Goal: Contribute content: Contribute content

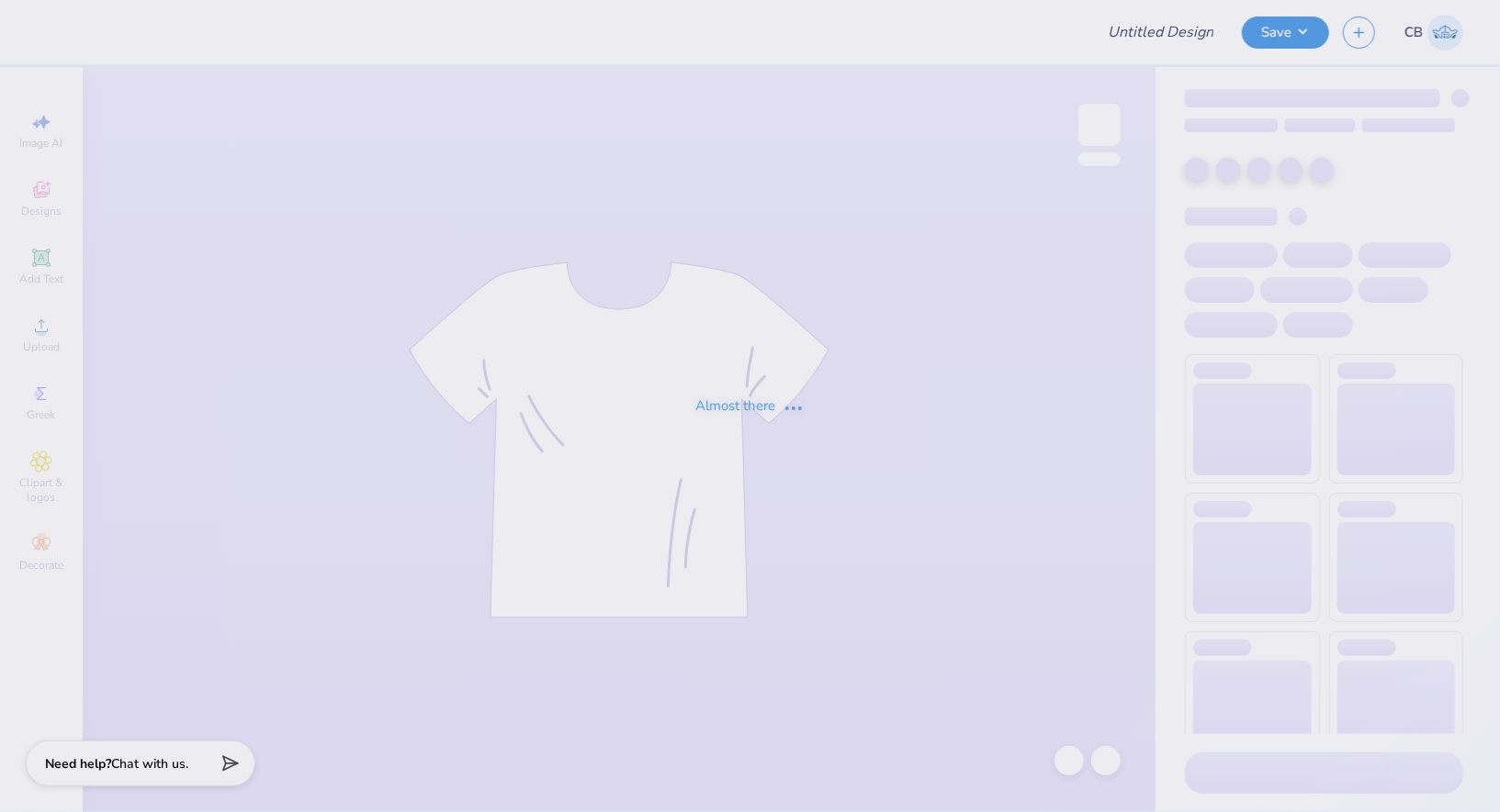
type input "SDT 2025"
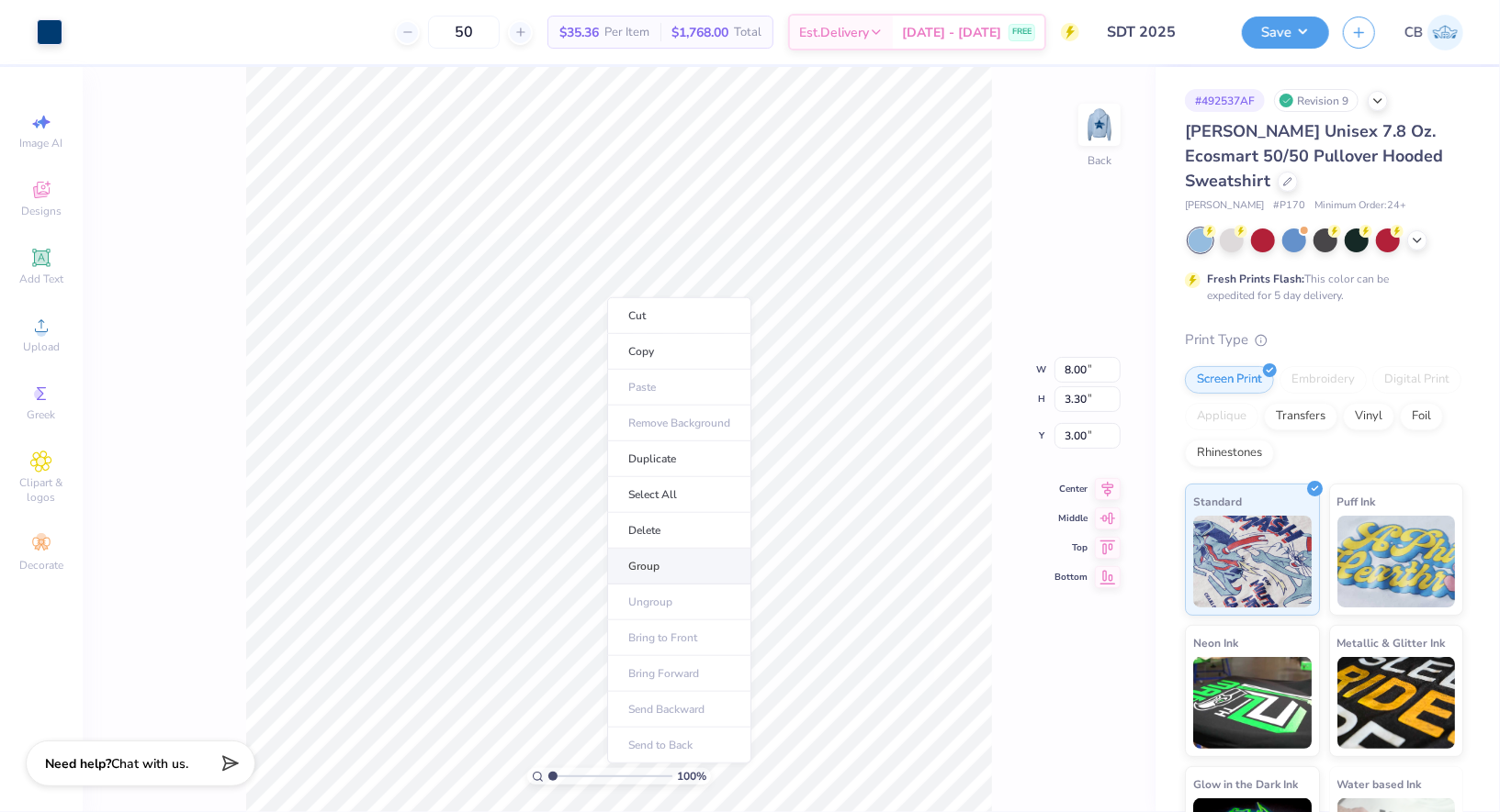
click at [647, 561] on li "Group" at bounding box center [679, 567] width 144 height 36
type input "4.51"
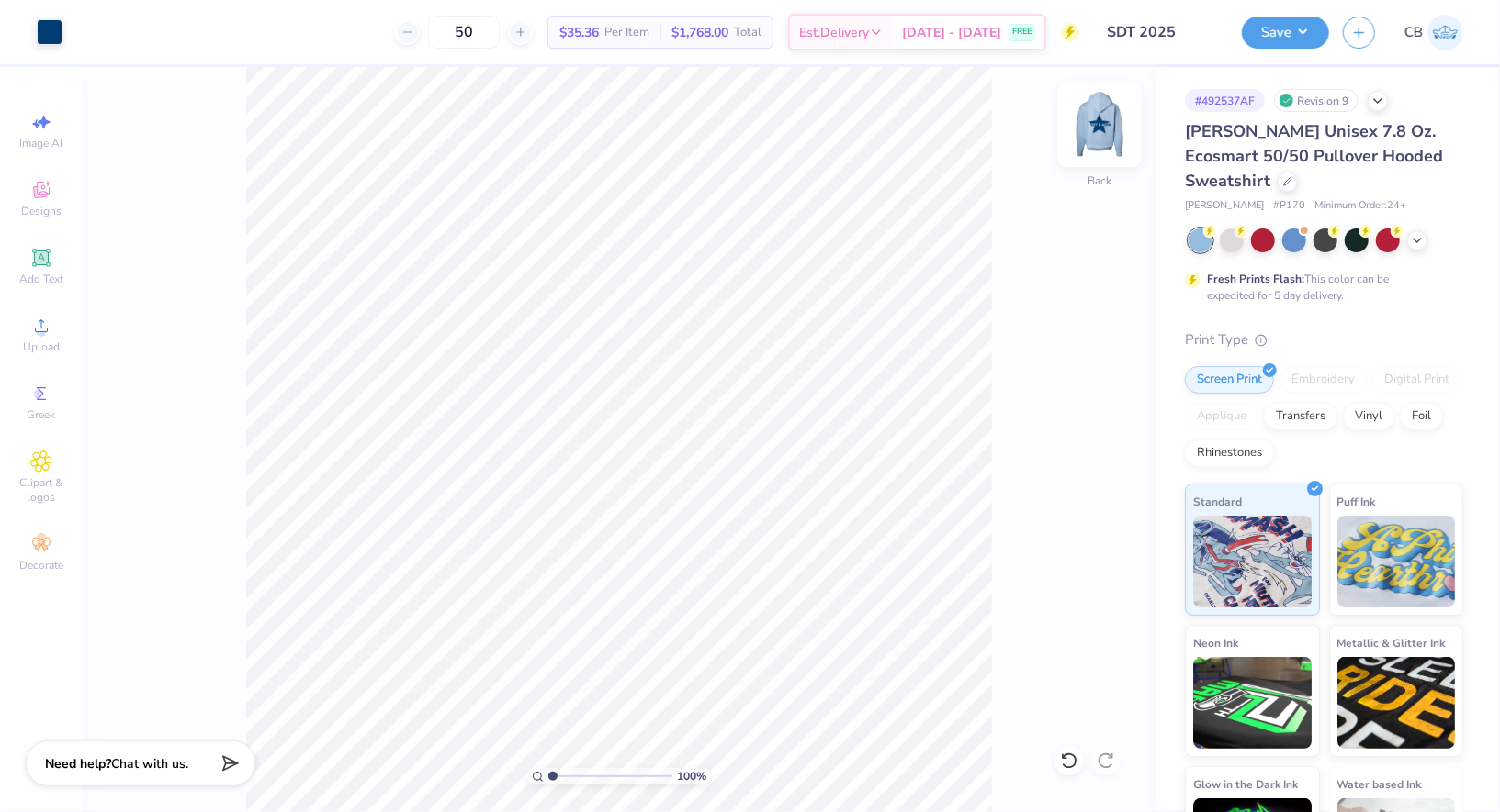
click at [1105, 120] on img at bounding box center [1099, 125] width 74 height 73
type input "13.38"
type input "12.28"
type input "13.87"
type input "12.72"
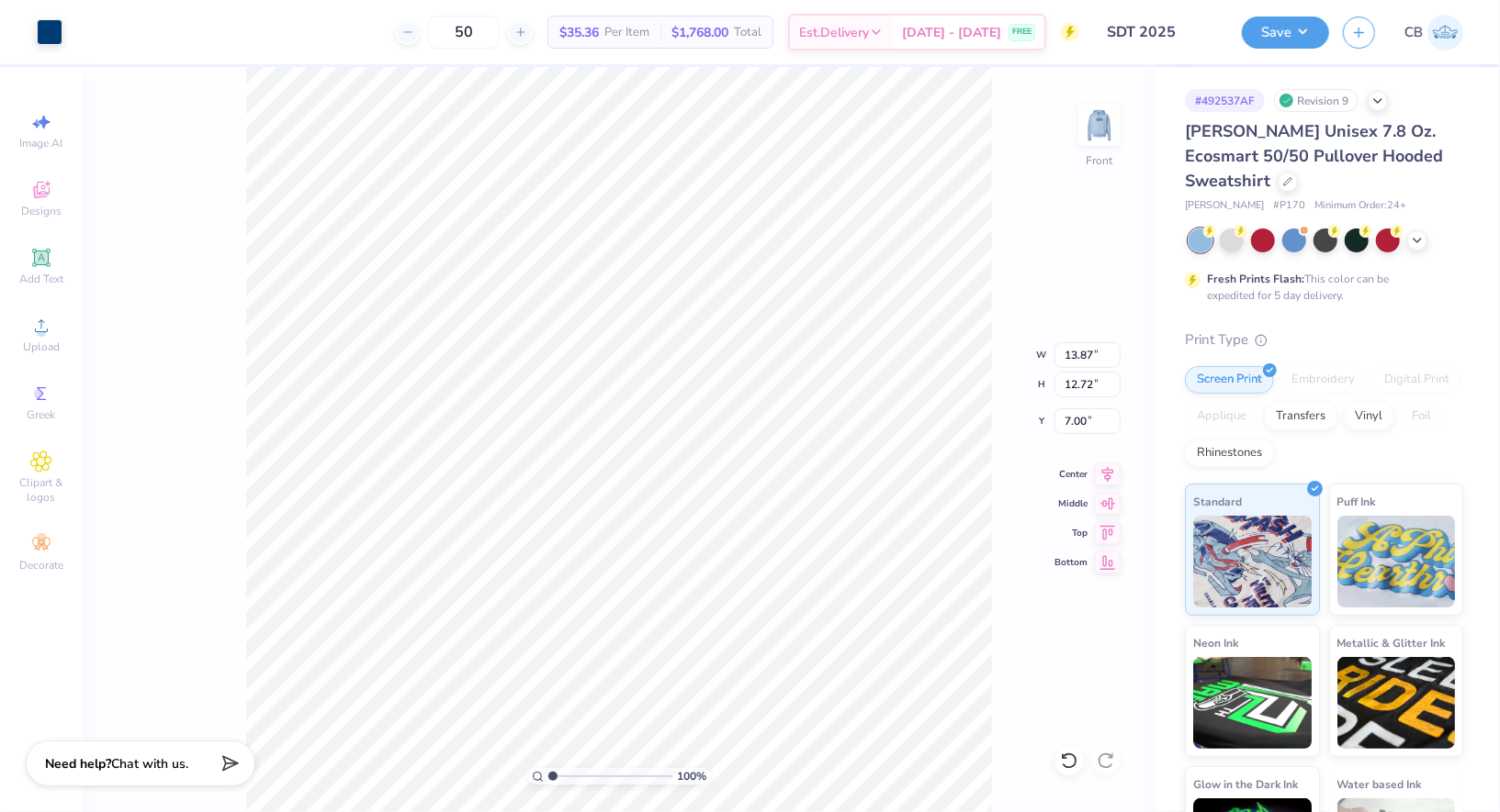
type input "7.05"
type input "6.99"
type input "12.83"
type input "11.78"
type input "7.03"
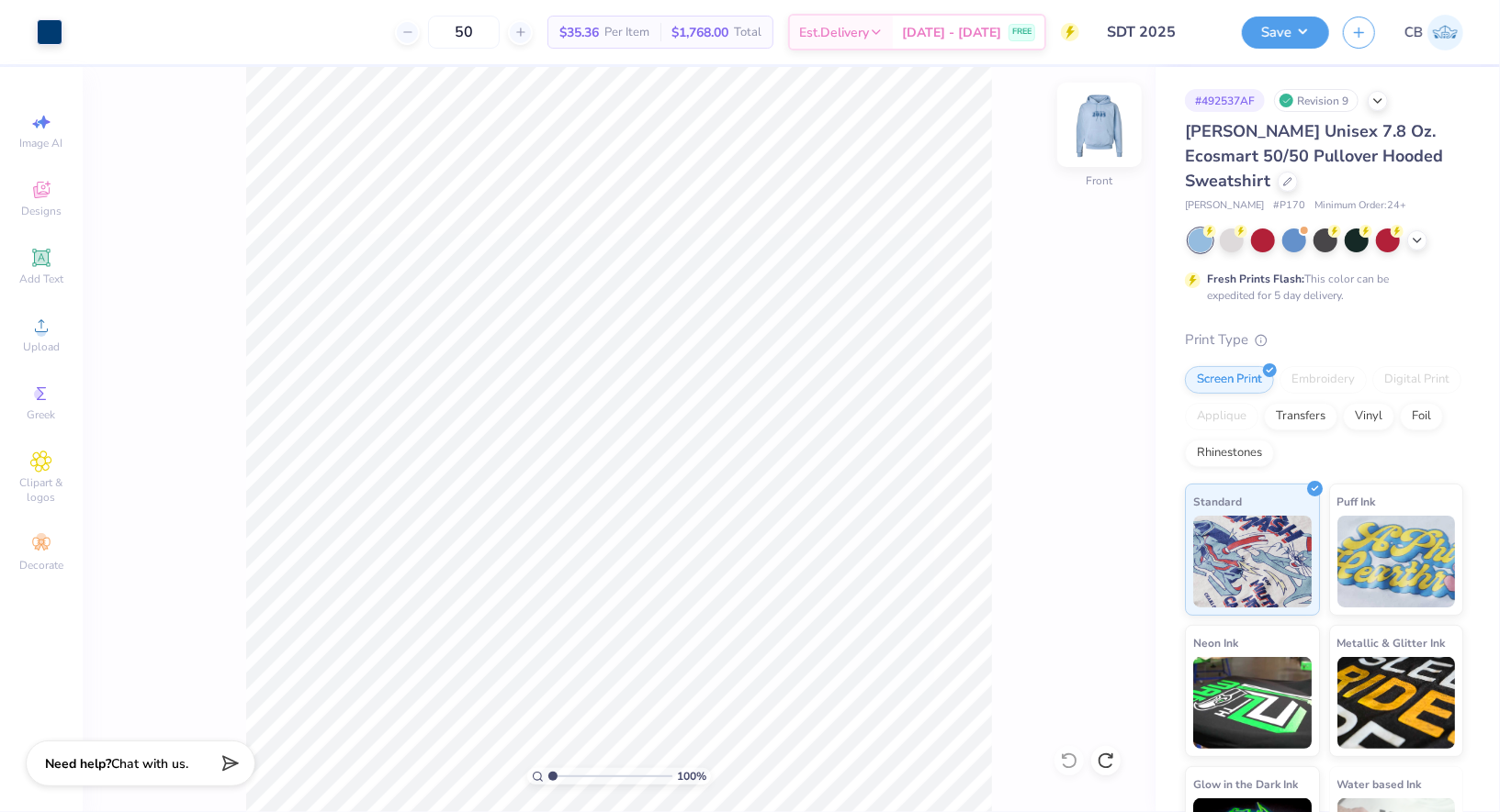
click at [1108, 105] on div at bounding box center [1099, 125] width 85 height 85
type input "4.55"
click at [1262, 36] on button "Save" at bounding box center [1285, 29] width 87 height 32
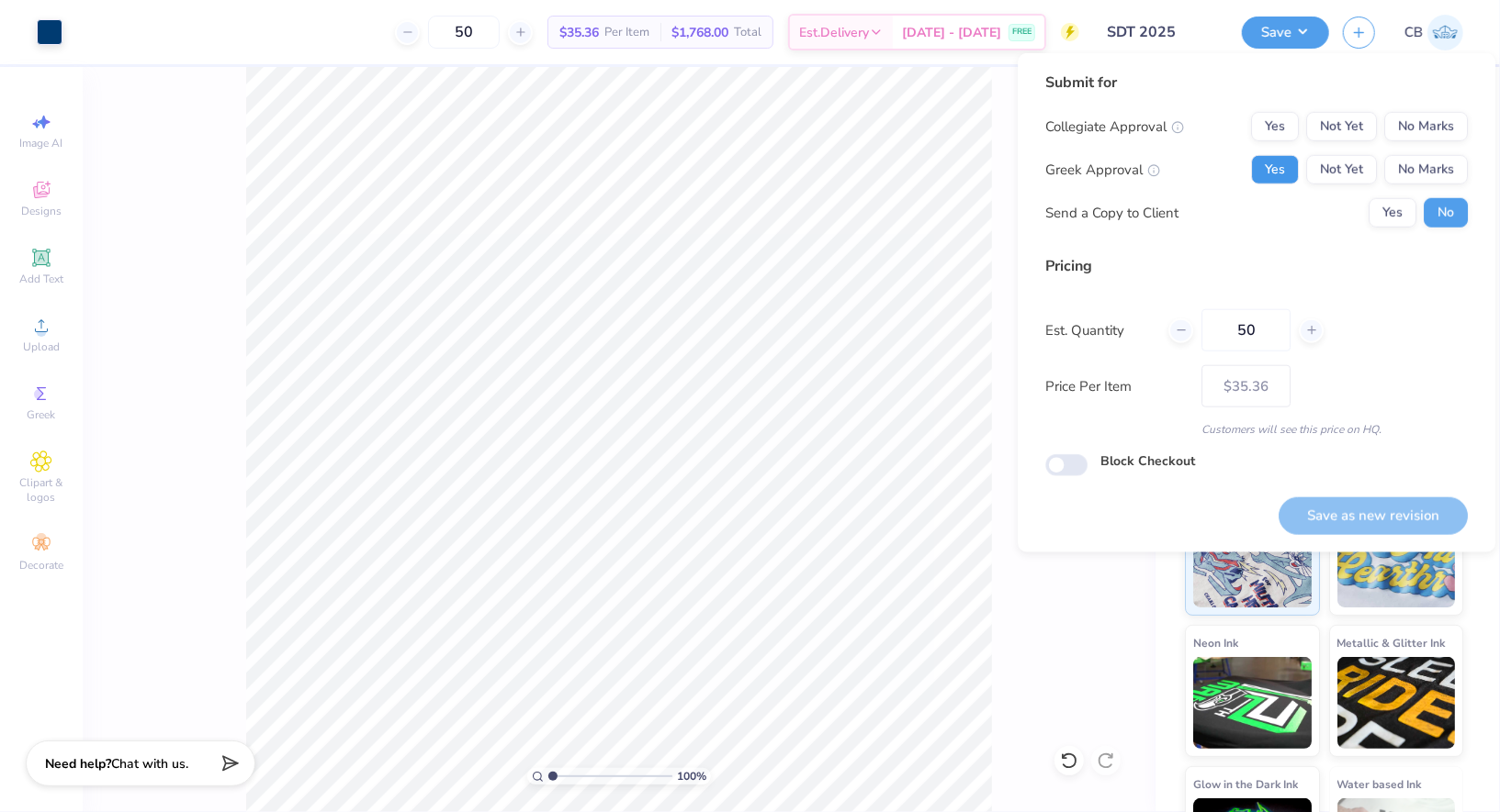
click at [1286, 163] on button "Yes" at bounding box center [1275, 170] width 48 height 29
click at [1486, 107] on div "Submit for Collegiate Approval Yes Not Yet No Marks Greek Approval Yes Not Yet …" at bounding box center [1256, 303] width 478 height 500
click at [1457, 117] on button "No Marks" at bounding box center [1426, 127] width 84 height 29
click at [1409, 504] on button "Save as new revision" at bounding box center [1373, 516] width 189 height 38
type input "$35.36"
